Goal: Information Seeking & Learning: Learn about a topic

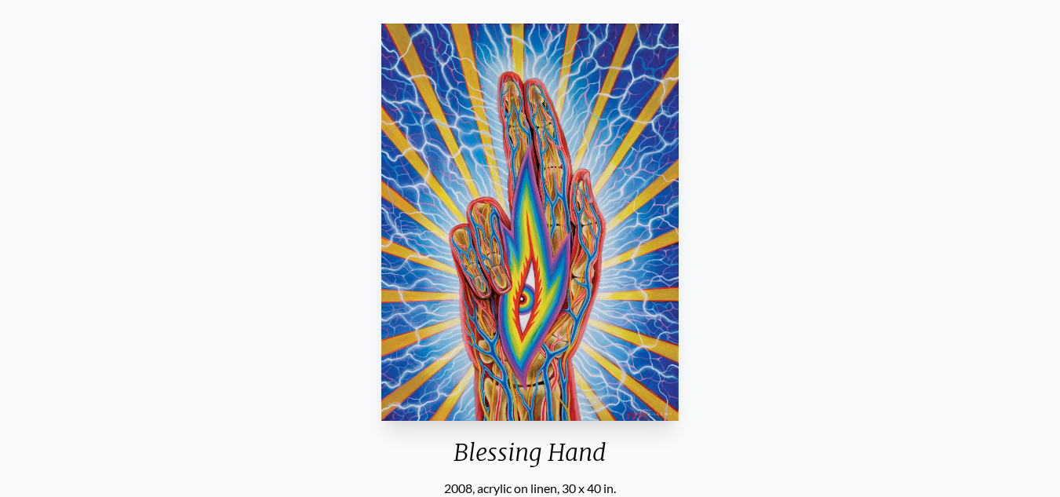
scroll to position [240, 0]
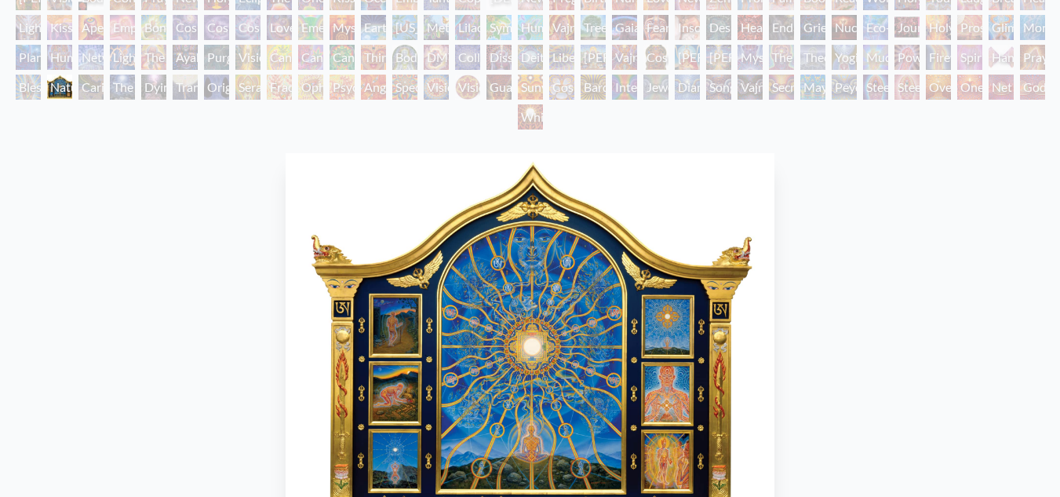
scroll to position [95, 0]
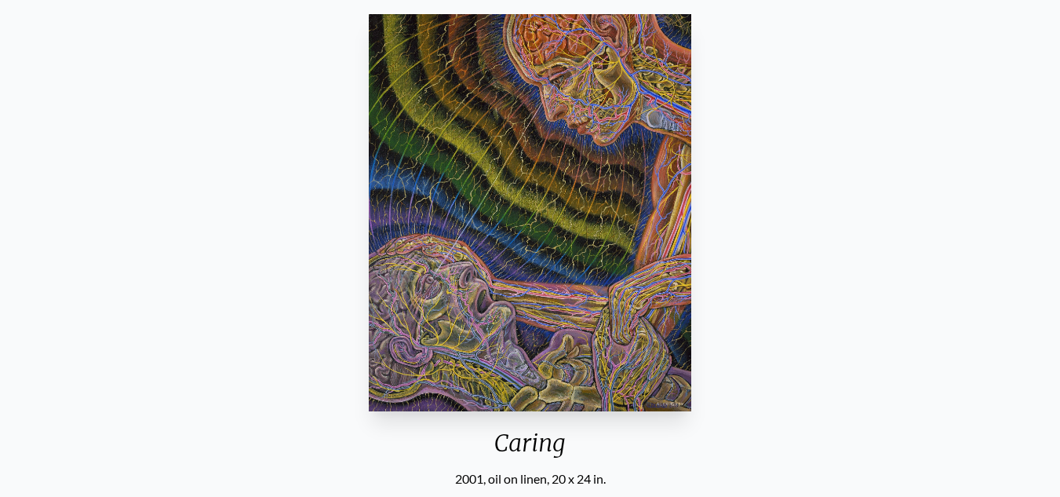
scroll to position [252, 0]
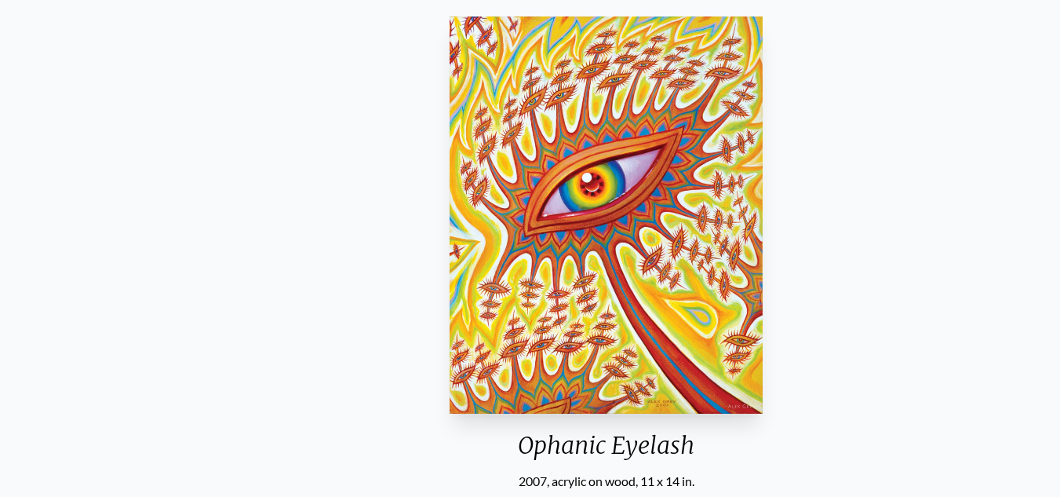
click at [503, 442] on div "Ophanic Eyelash" at bounding box center [606, 451] width 326 height 41
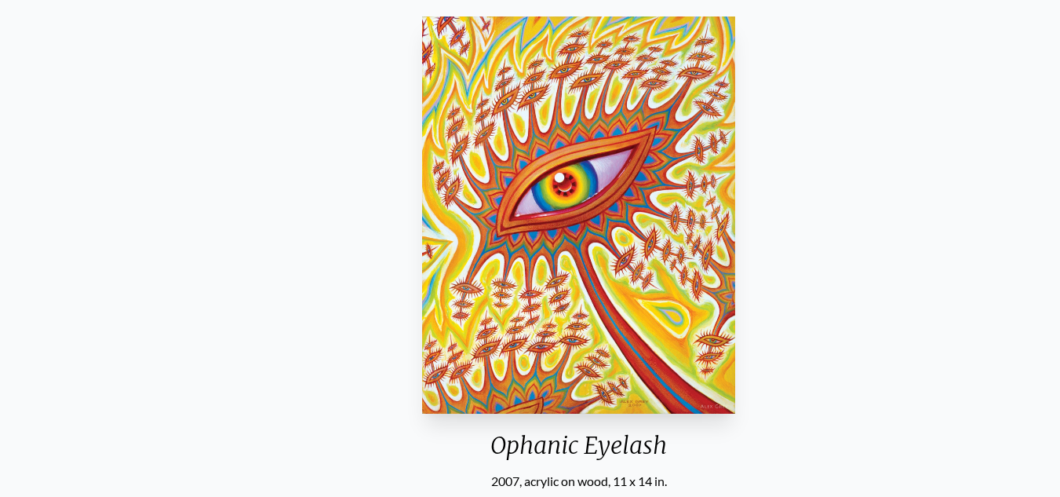
click at [499, 451] on div "Ophanic Eyelash" at bounding box center [579, 451] width 326 height 41
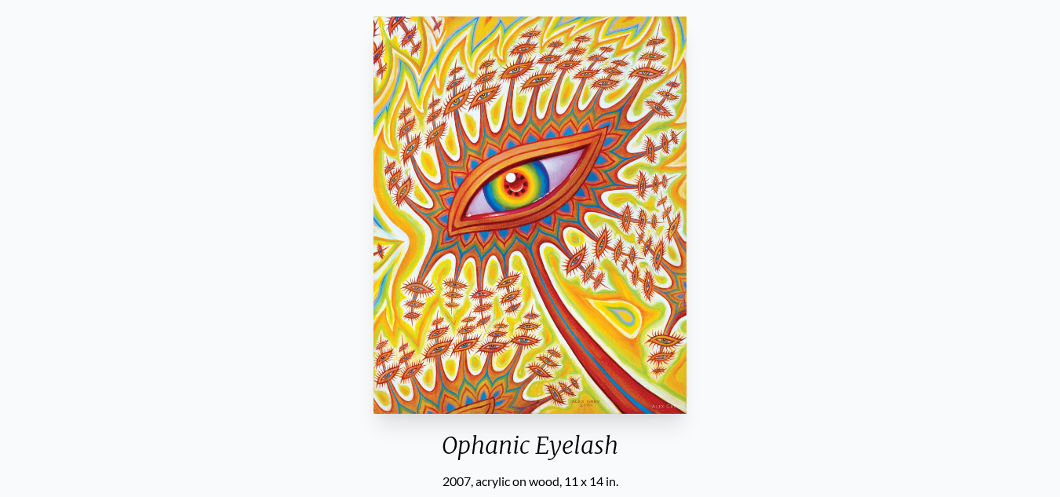
click at [499, 451] on div "Ophanic Eyelash" at bounding box center [530, 451] width 326 height 41
click at [829, 84] on div "Ophanic Eyelash 2007, acrylic on wood, 11 x 14 in. Visit the CoSM Shop" at bounding box center [530, 306] width 1035 height 593
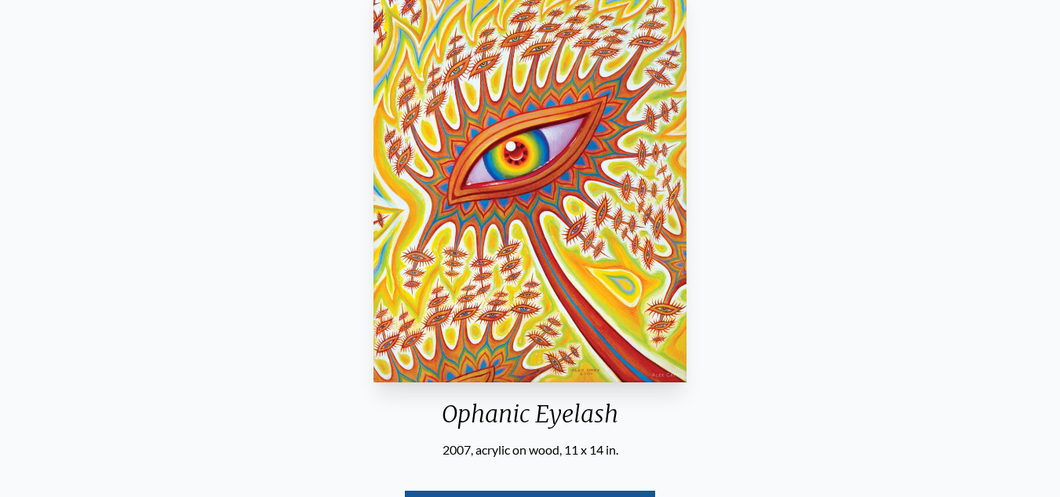
scroll to position [275, 0]
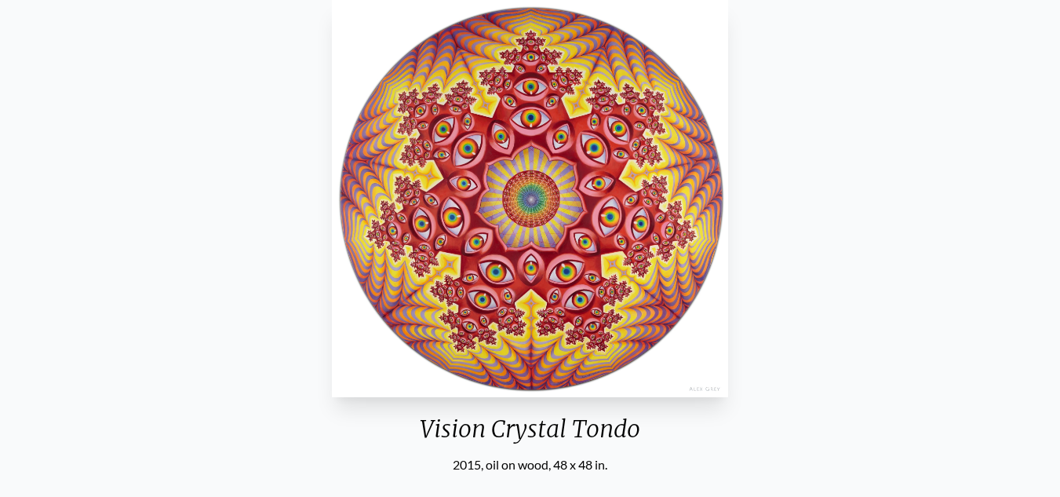
scroll to position [253, 0]
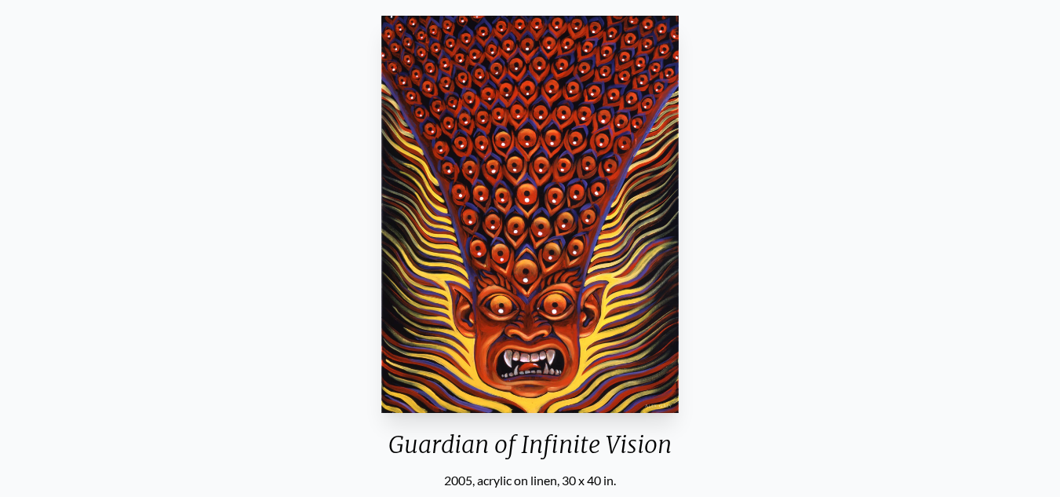
click at [797, 320] on div "Guardian of Infinite Vision 2005, acrylic on linen, 30 x 40 in. Visit the CoSM …" at bounding box center [530, 305] width 1035 height 593
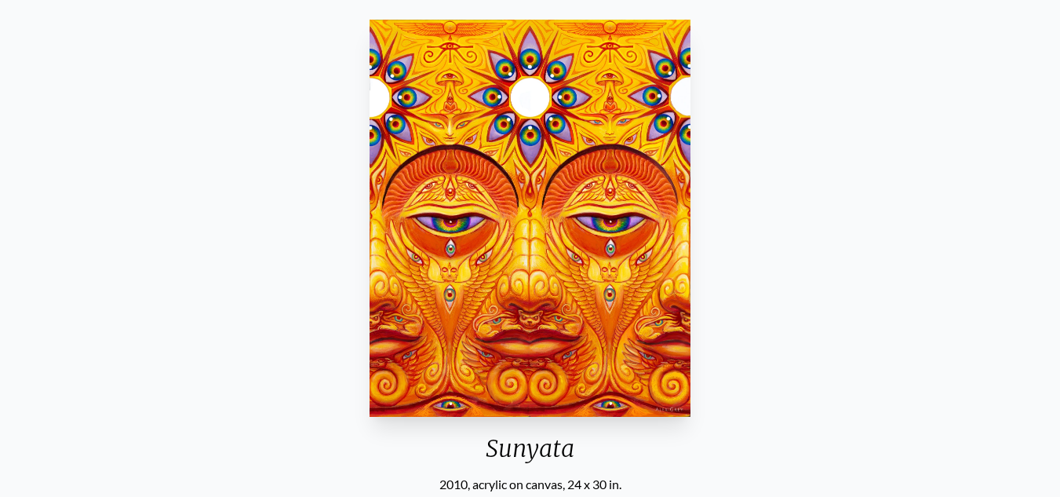
scroll to position [248, 0]
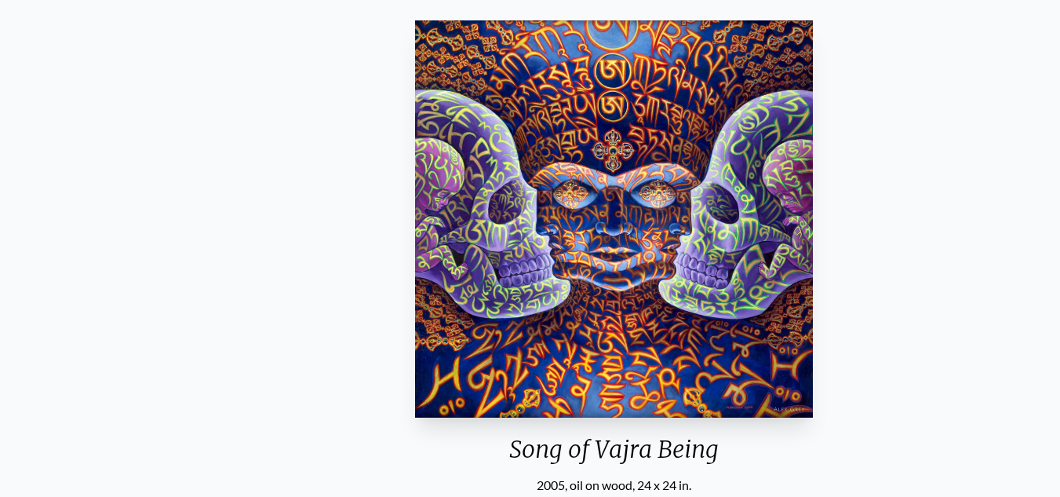
click at [451, 439] on div "Song of Vajra Being" at bounding box center [614, 455] width 410 height 41
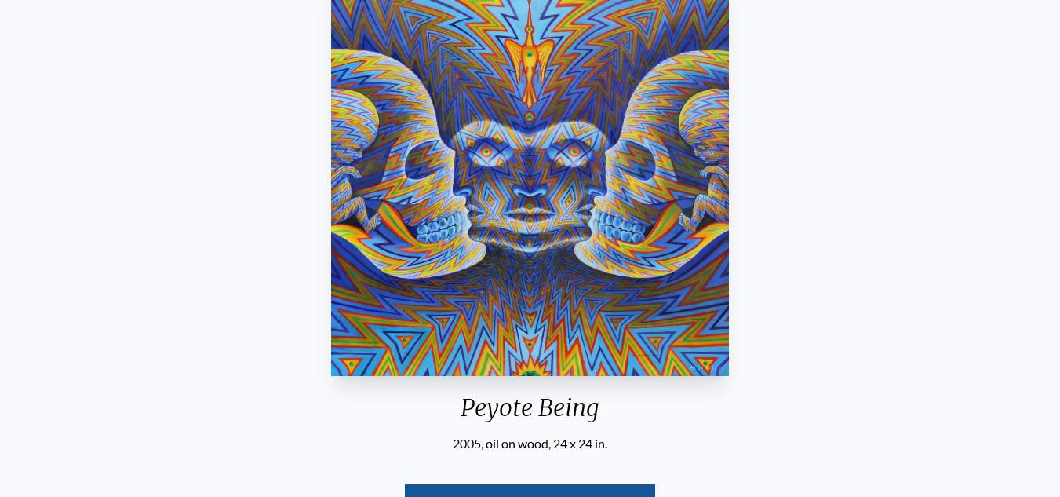
scroll to position [290, 0]
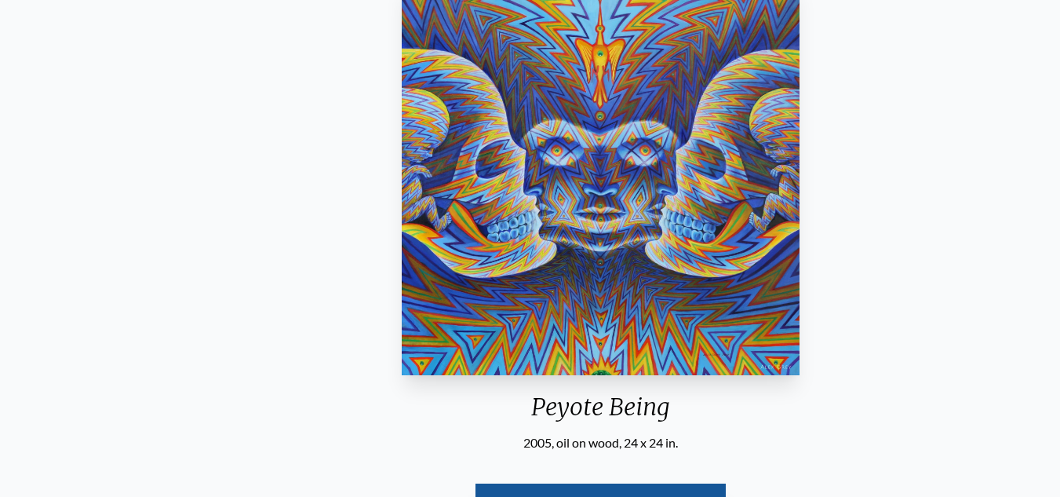
click at [541, 417] on div "Peyote Being" at bounding box center [601, 412] width 410 height 41
